Goal: Task Accomplishment & Management: Complete application form

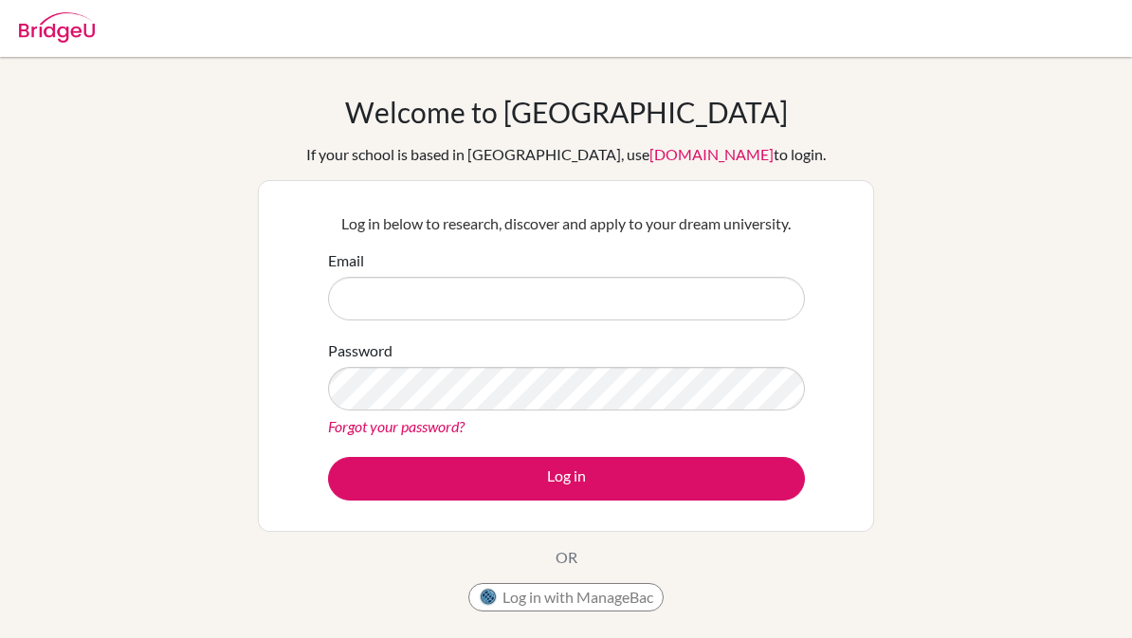
click at [207, 576] on div "Welcome to [GEOGRAPHIC_DATA] If your school is based in [GEOGRAPHIC_DATA], use …" at bounding box center [566, 405] width 1132 height 620
click at [209, 583] on div "Welcome to [GEOGRAPHIC_DATA] If your school is based in [GEOGRAPHIC_DATA], use …" at bounding box center [566, 405] width 1132 height 620
click at [207, 589] on div "Welcome to [GEOGRAPHIC_DATA] If your school is based in [GEOGRAPHIC_DATA], use …" at bounding box center [566, 405] width 1132 height 620
click at [206, 589] on div "Welcome to [GEOGRAPHIC_DATA] If your school is based in [GEOGRAPHIC_DATA], use …" at bounding box center [566, 405] width 1132 height 620
click at [272, 577] on div "Welcome to [GEOGRAPHIC_DATA] If your school is based in [GEOGRAPHIC_DATA], use …" at bounding box center [566, 358] width 616 height 526
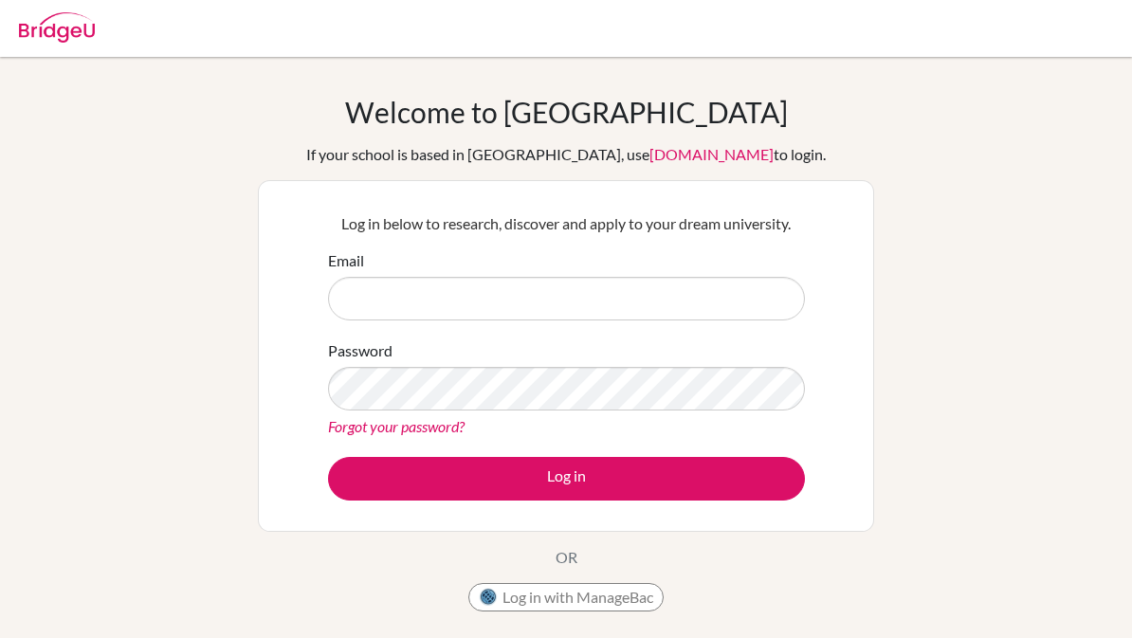
click at [198, 541] on div "Welcome to [GEOGRAPHIC_DATA] If your school is based in [GEOGRAPHIC_DATA], use …" at bounding box center [566, 405] width 1132 height 620
click at [253, 541] on div "Welcome to [GEOGRAPHIC_DATA] If your school is based in [GEOGRAPHIC_DATA], use …" at bounding box center [566, 405] width 1132 height 620
click at [131, 531] on div "Welcome to [GEOGRAPHIC_DATA] If your school is based in [GEOGRAPHIC_DATA], use …" at bounding box center [566, 405] width 1132 height 620
click at [320, 572] on div "Welcome to [GEOGRAPHIC_DATA] If your school is based in [GEOGRAPHIC_DATA], use …" at bounding box center [566, 358] width 616 height 526
click at [255, 635] on div "Welcome to [GEOGRAPHIC_DATA] If your school is based in [GEOGRAPHIC_DATA], use …" at bounding box center [566, 405] width 1132 height 620
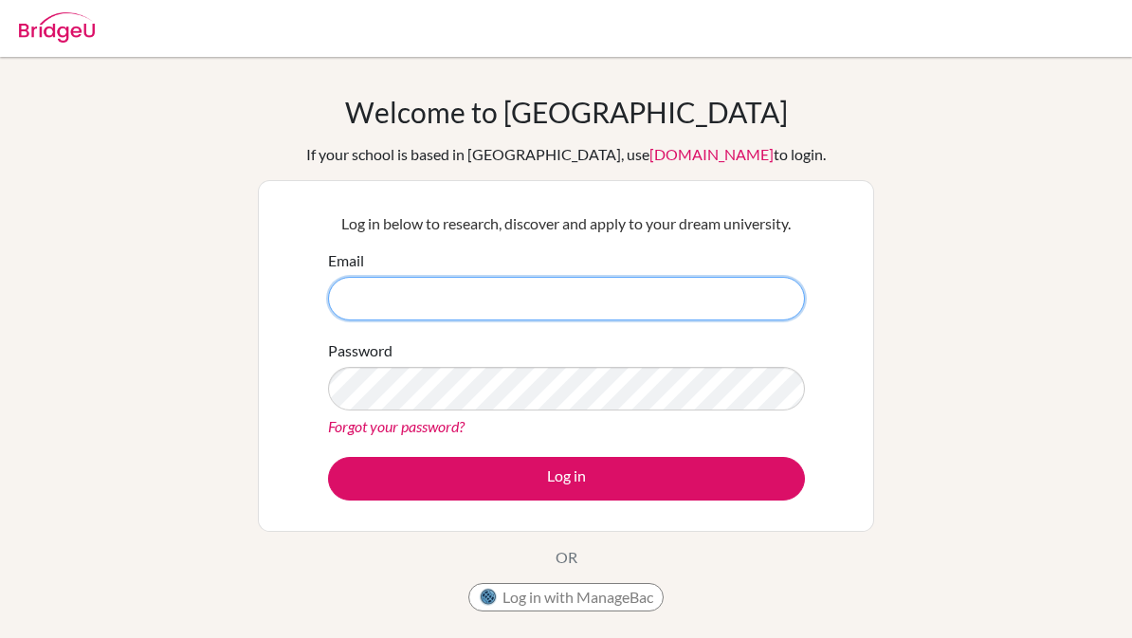
click at [603, 282] on input "Email" at bounding box center [566, 299] width 477 height 44
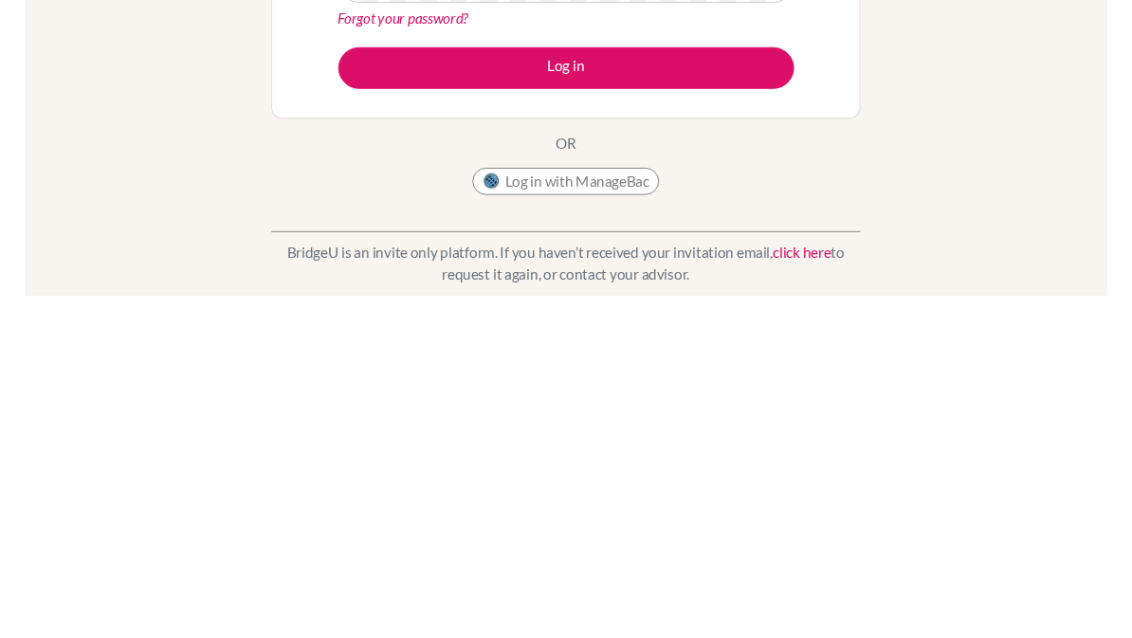
scroll to position [370, 0]
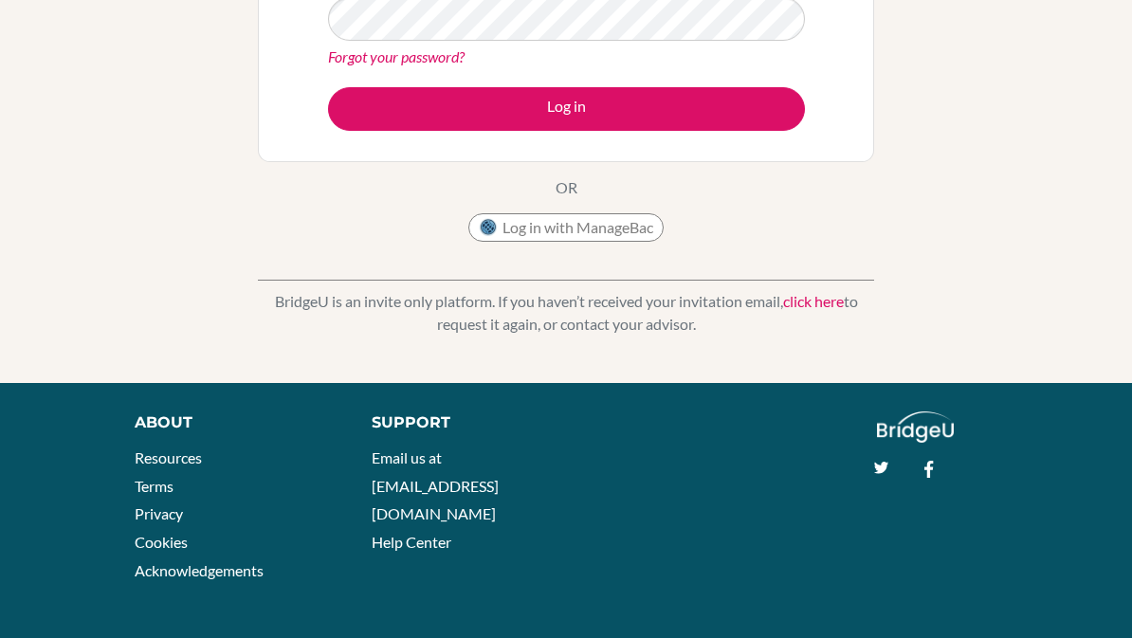
type input "[EMAIL_ADDRESS][DOMAIN_NAME]"
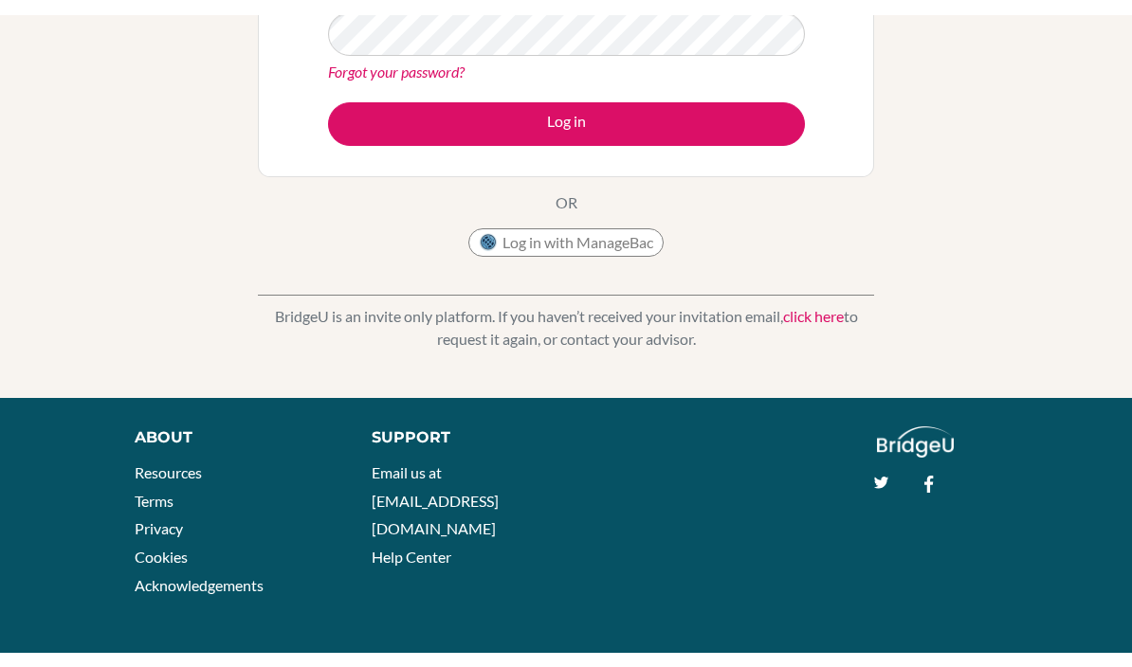
scroll to position [340, 0]
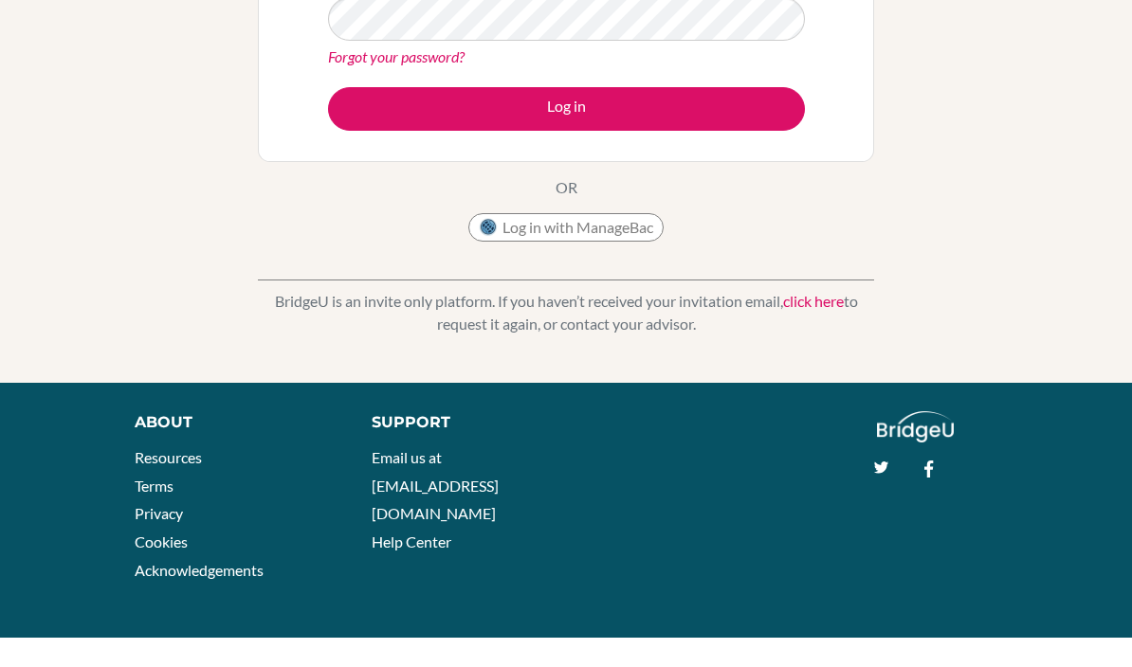
click at [983, 178] on div "Welcome to [GEOGRAPHIC_DATA] If your school is based in [GEOGRAPHIC_DATA], use …" at bounding box center [566, 64] width 1132 height 620
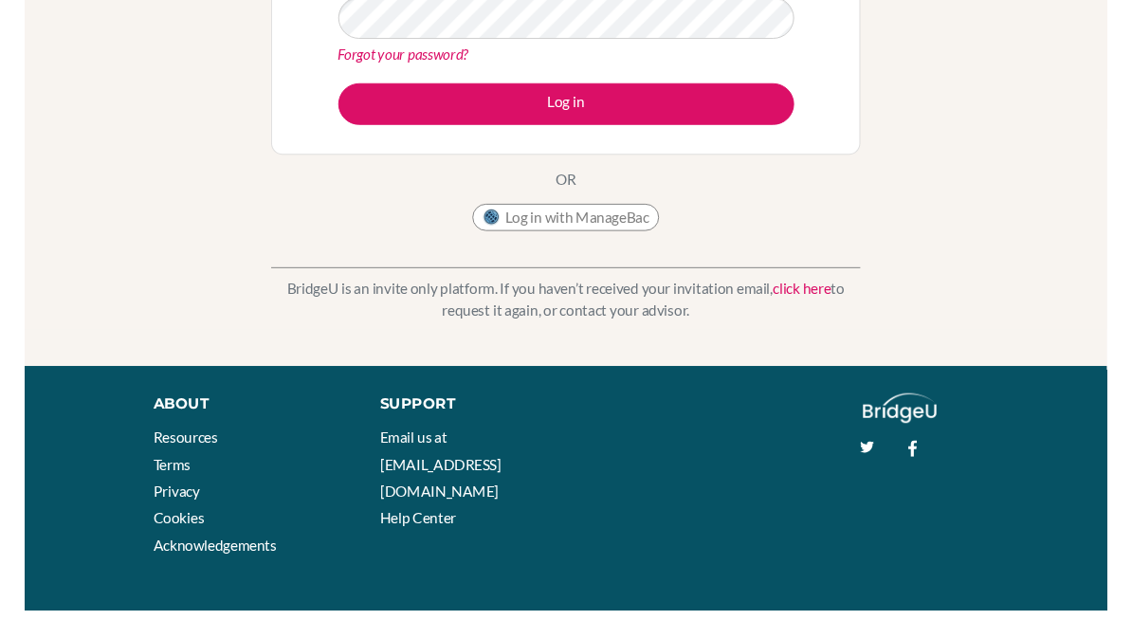
scroll to position [370, 0]
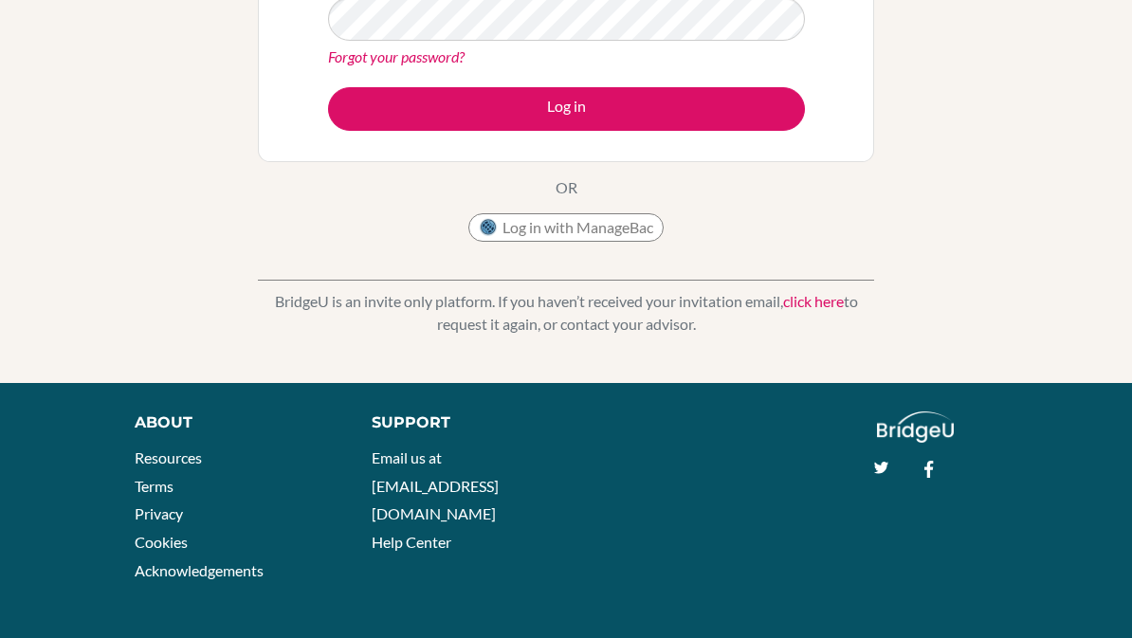
click at [667, 112] on button "Log in" at bounding box center [566, 109] width 477 height 44
